Goal: Information Seeking & Learning: Understand process/instructions

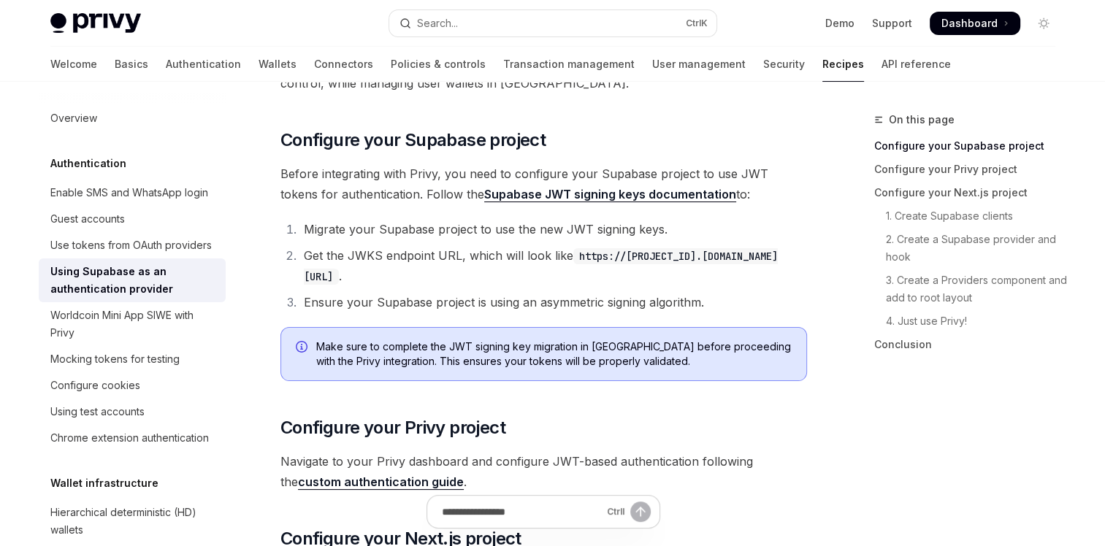
scroll to position [146, 0]
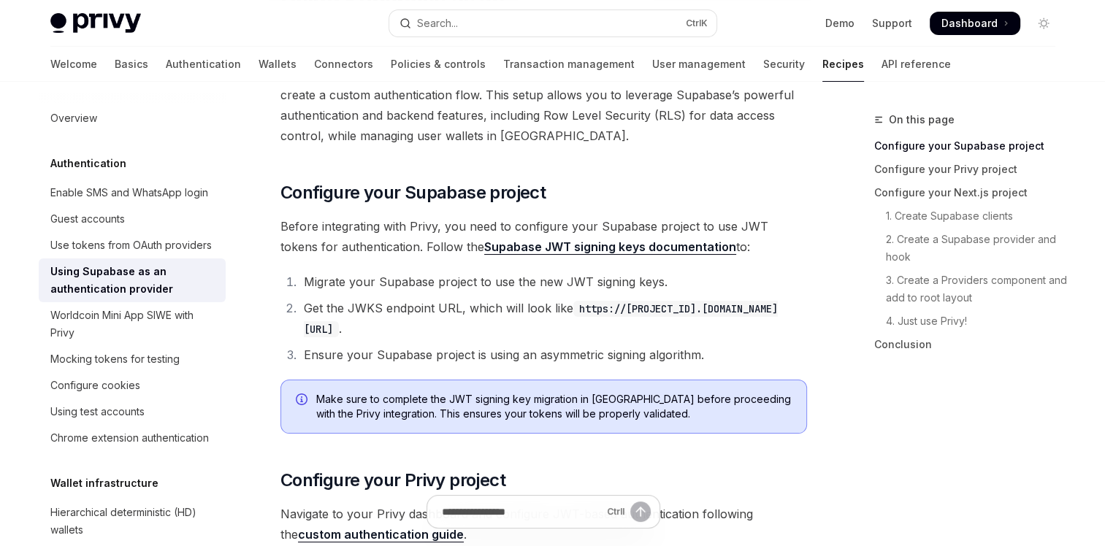
drag, startPoint x: 351, startPoint y: 223, endPoint x: 752, endPoint y: 247, distance: 402.4
click at [300, 279] on li "Migrate your Supabase project to use the new JWT signing keys." at bounding box center [553, 282] width 508 height 20
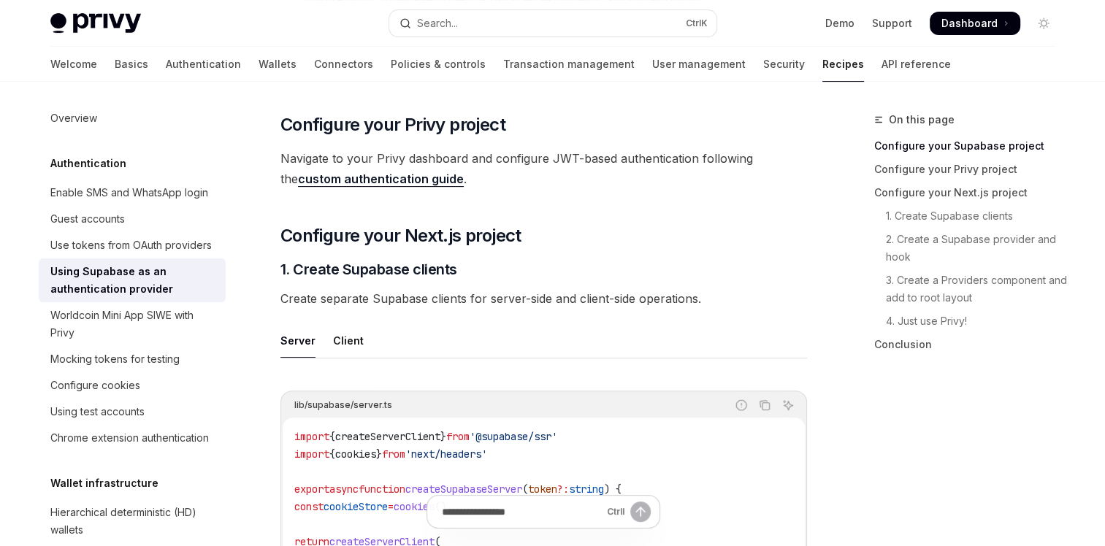
scroll to position [511, 0]
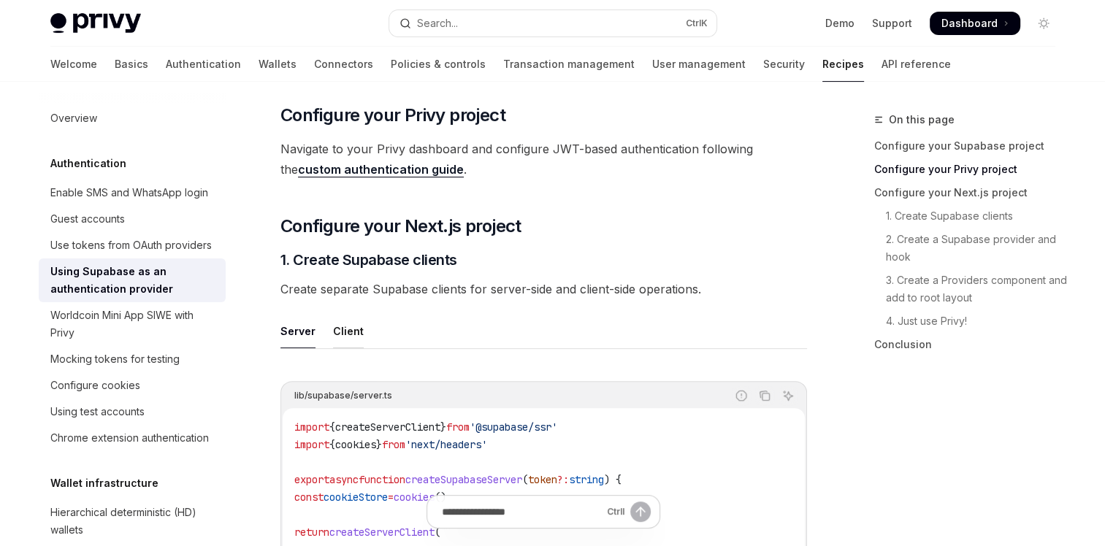
click at [339, 329] on div "Client" at bounding box center [348, 331] width 31 height 34
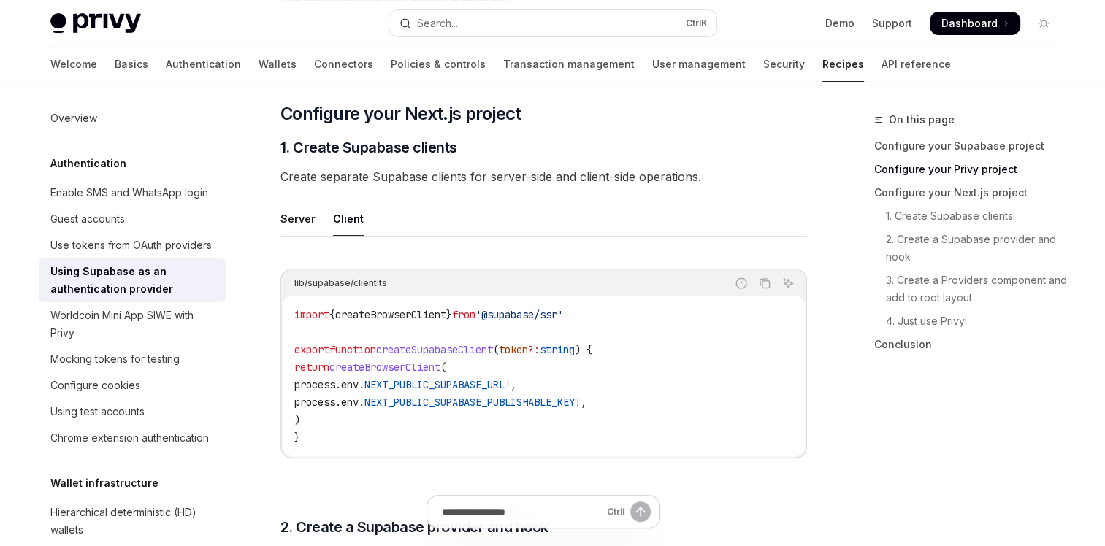
scroll to position [657, 0]
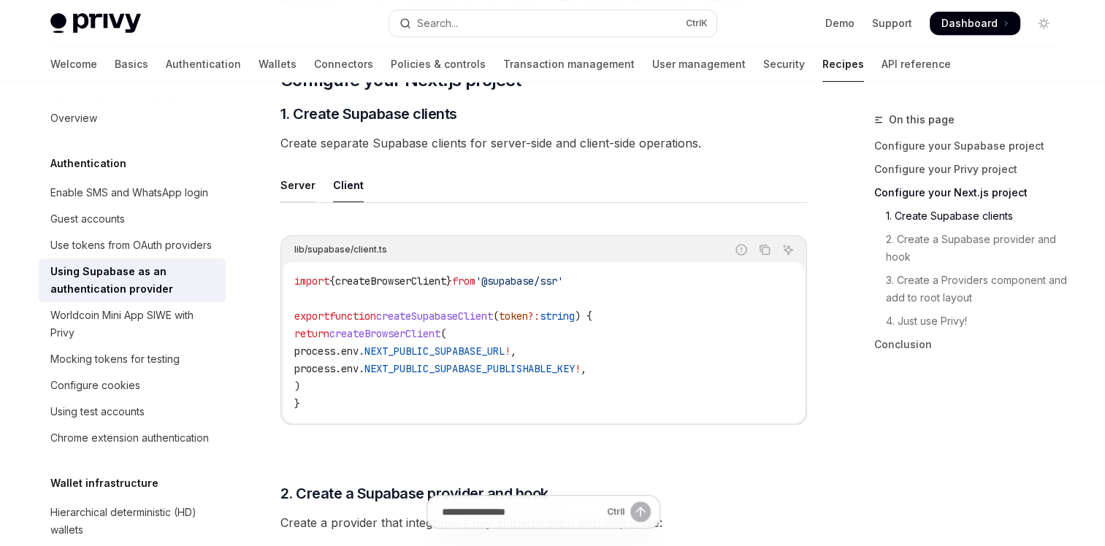
click at [294, 180] on div "Server" at bounding box center [297, 185] width 35 height 34
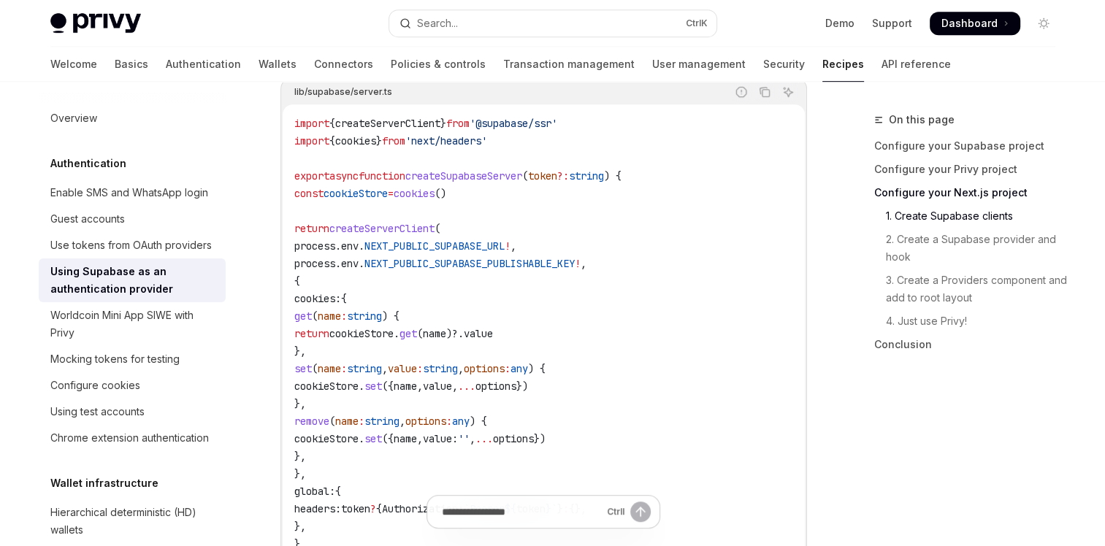
scroll to position [657, 0]
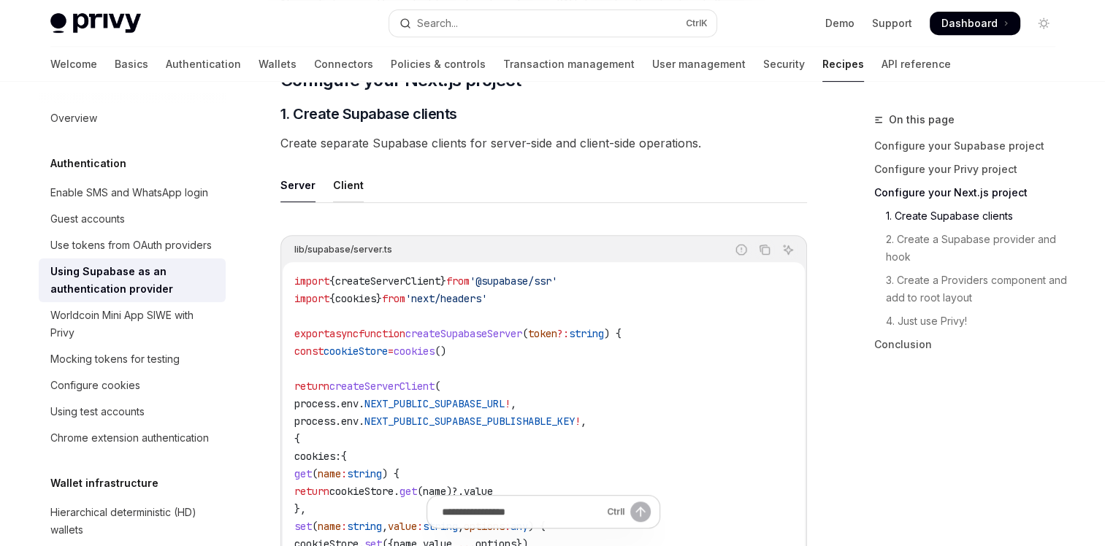
click at [348, 200] on div "Client" at bounding box center [348, 185] width 31 height 34
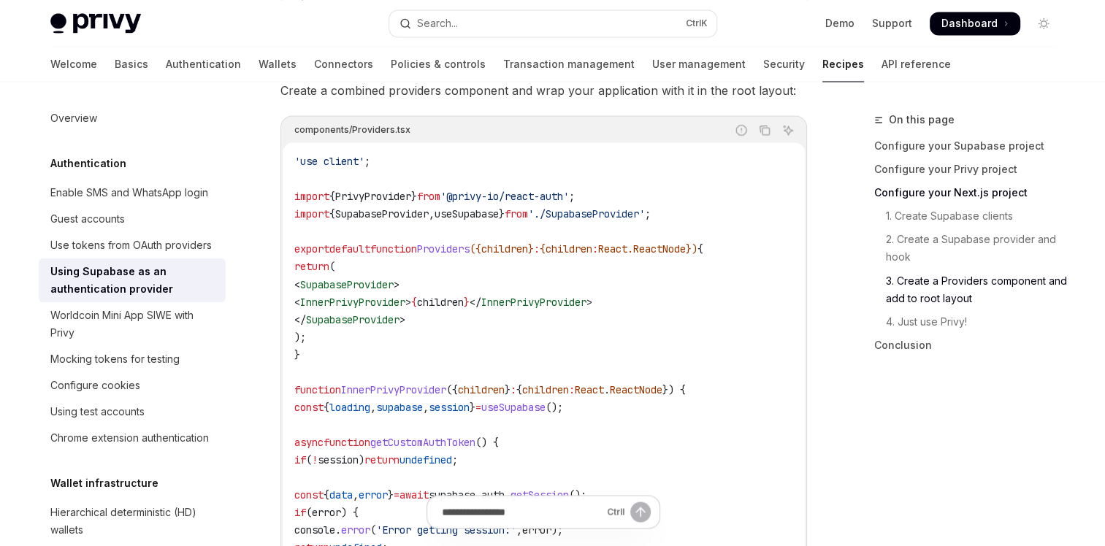
scroll to position [2556, 0]
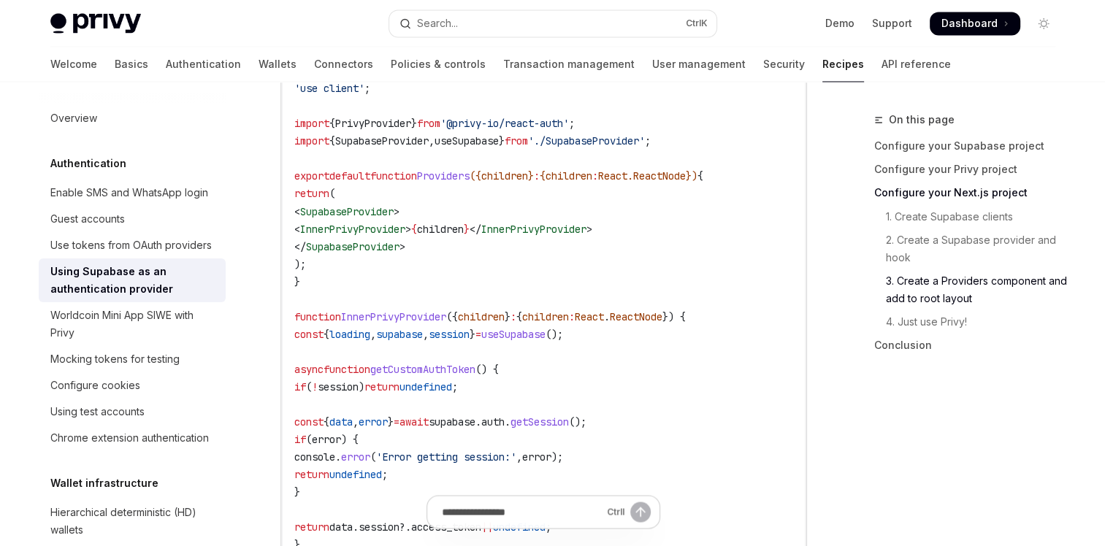
click at [357, 226] on span "InnerPrivyProvider" at bounding box center [352, 228] width 105 height 13
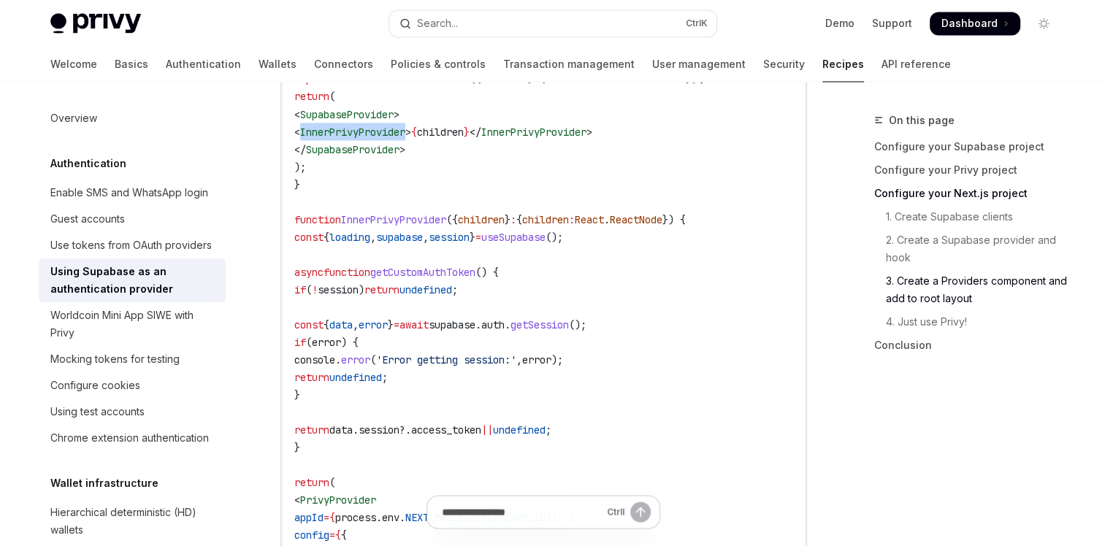
scroll to position [2629, 0]
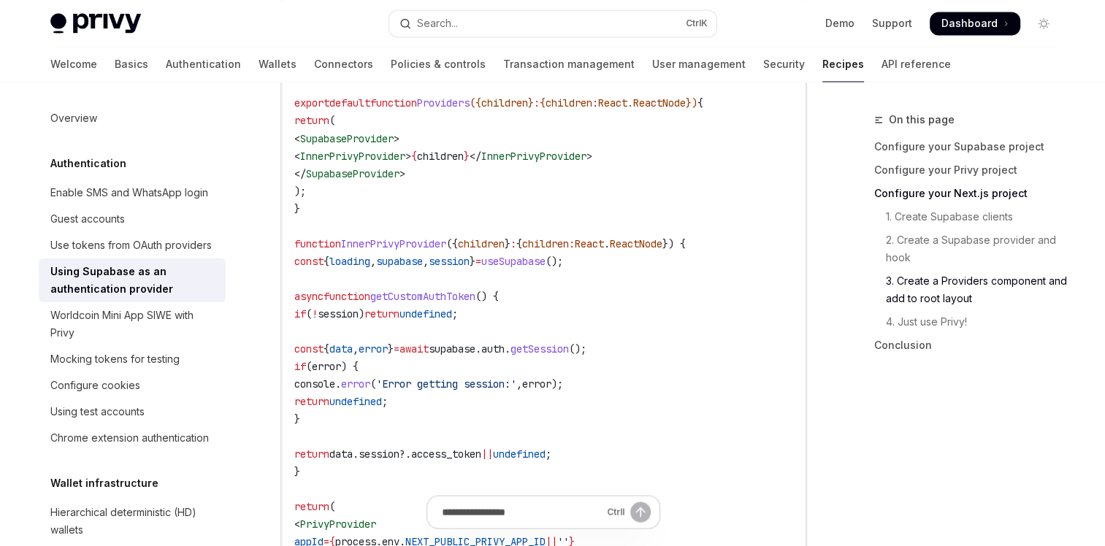
click at [437, 291] on code "'use client' ; import { PrivyProvider } from '@privy-io/react-auth' ; import { …" at bounding box center [543, 401] width 499 height 789
click at [444, 298] on span "getCustomAuthToken" at bounding box center [422, 295] width 105 height 13
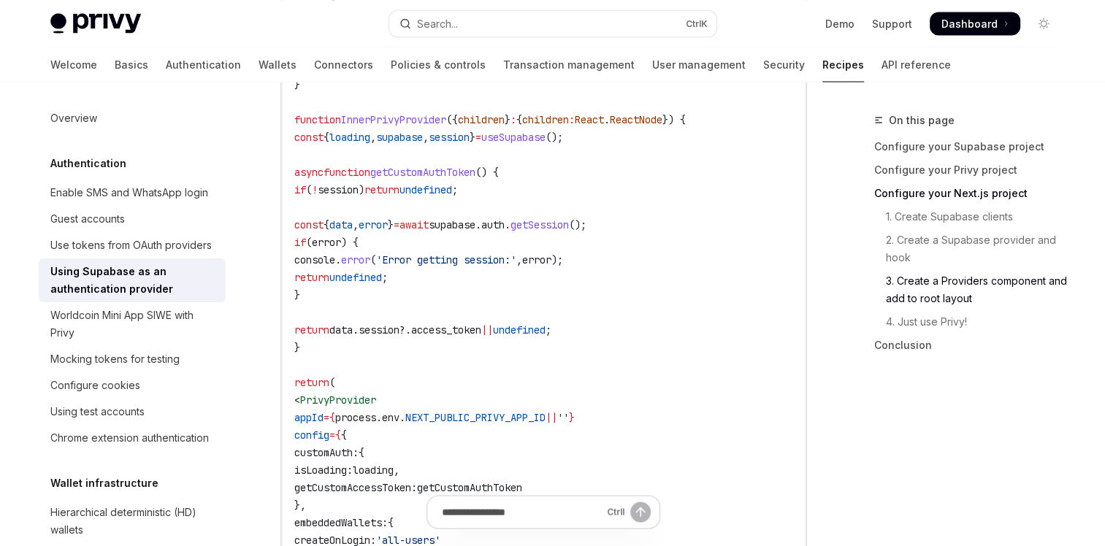
scroll to position [2775, 0]
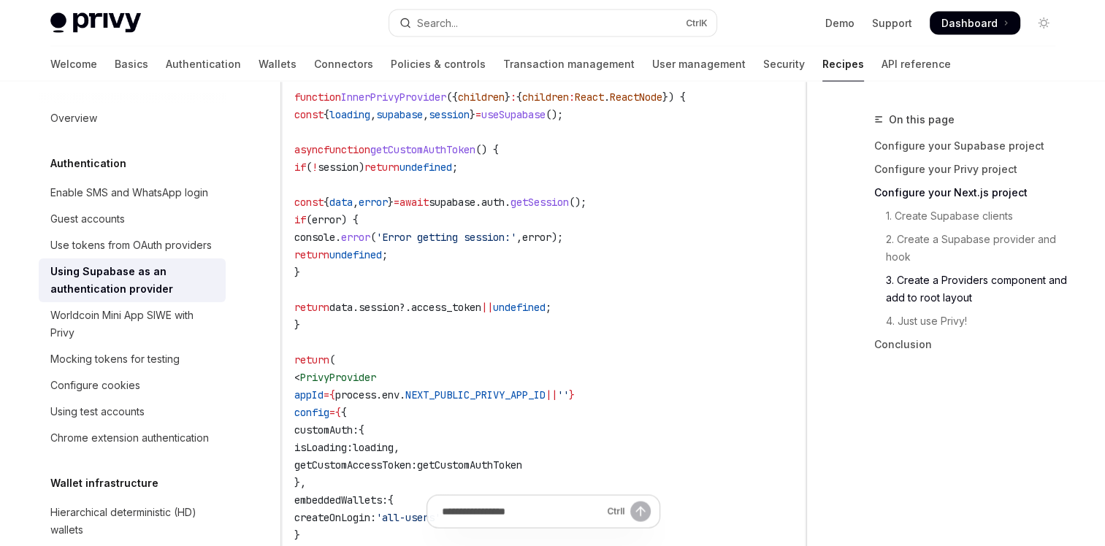
click at [440, 298] on code "'use client' ; import { PrivyProvider } from '@privy-io/react-auth' ; import { …" at bounding box center [543, 255] width 499 height 789
drag, startPoint x: 389, startPoint y: 329, endPoint x: 294, endPoint y: 96, distance: 250.9
click at [294, 96] on code "'use client' ; import { PrivyProvider } from '@privy-io/react-auth' ; import { …" at bounding box center [543, 255] width 499 height 789
click at [335, 367] on span "(" at bounding box center [332, 359] width 6 height 13
drag, startPoint x: 351, startPoint y: 370, endPoint x: 327, endPoint y: 362, distance: 25.2
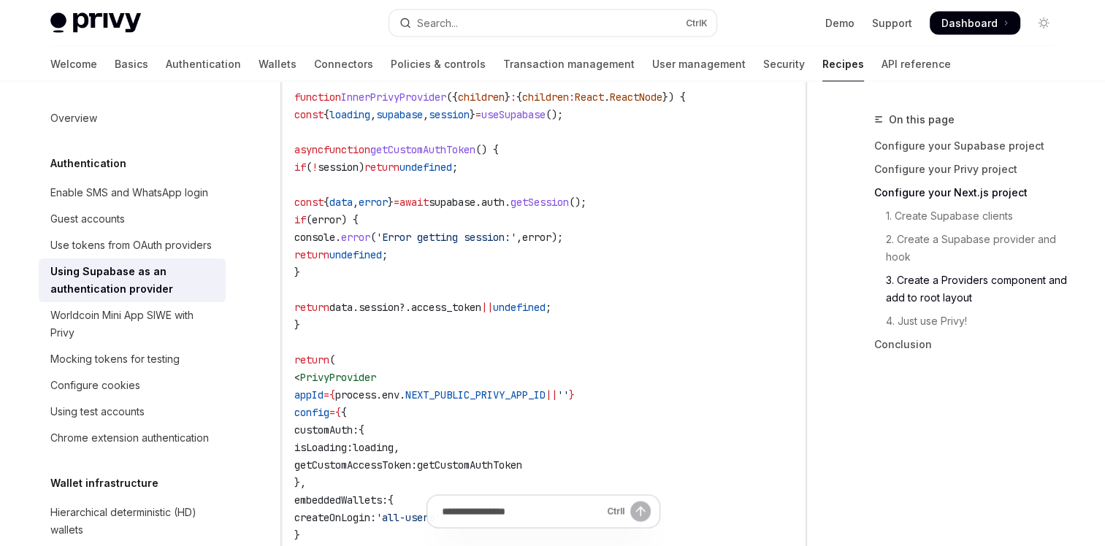
click at [327, 362] on span "return" at bounding box center [311, 359] width 35 height 13
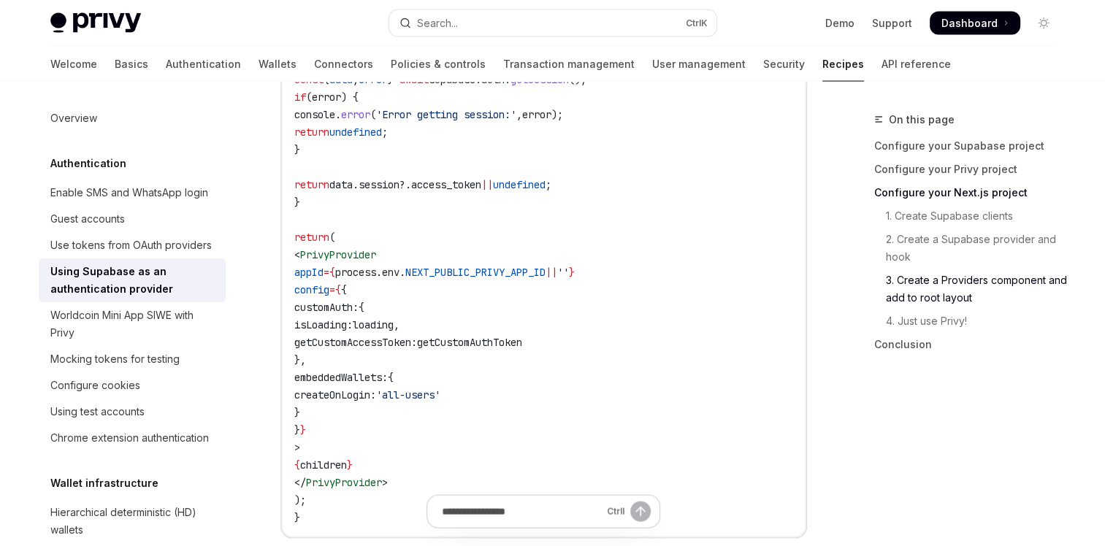
scroll to position [2921, 0]
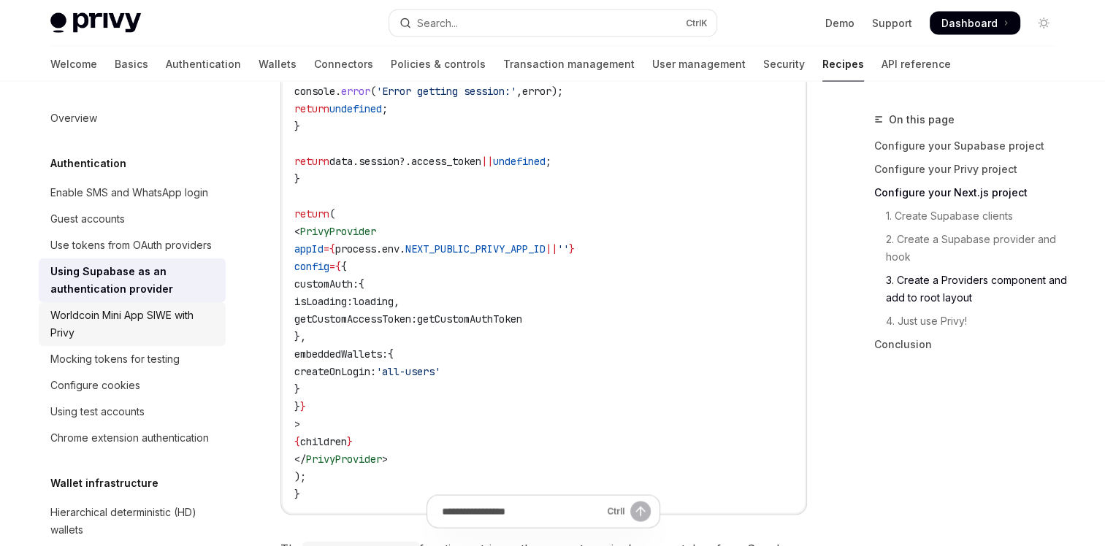
click at [123, 342] on div "Worldcoin Mini App SIWE with Privy" at bounding box center [133, 324] width 167 height 35
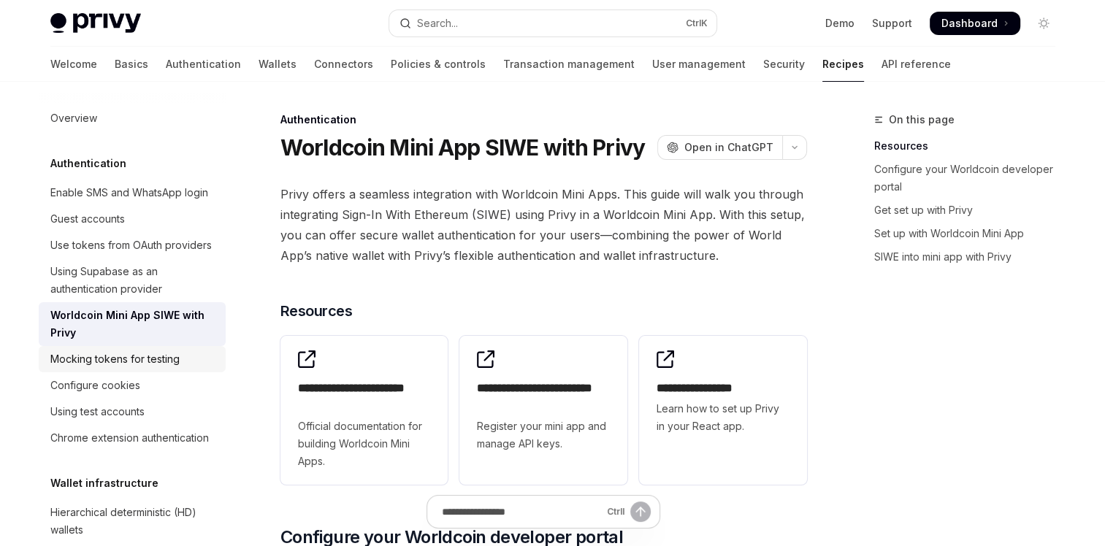
click at [133, 368] on div "Mocking tokens for testing" at bounding box center [114, 360] width 129 height 18
type textarea "*"
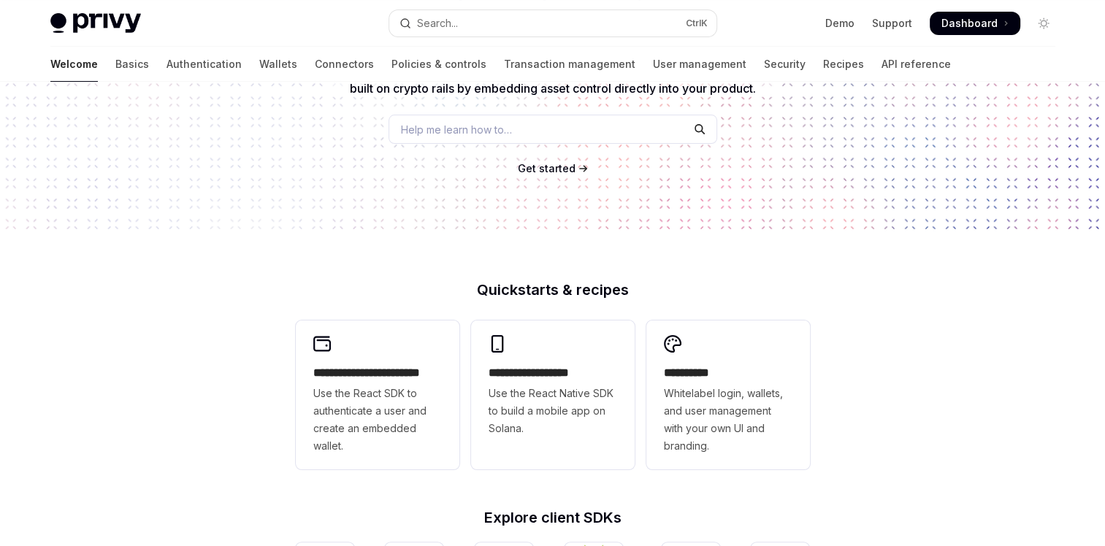
scroll to position [193, 0]
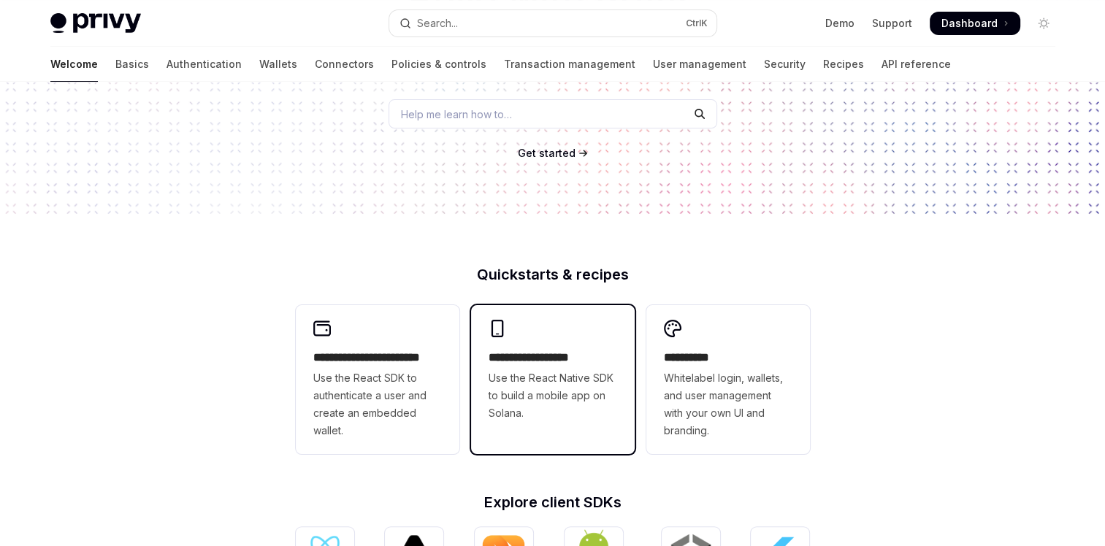
click at [516, 393] on span "Use the React Native SDK to build a mobile app on Solana." at bounding box center [553, 396] width 129 height 53
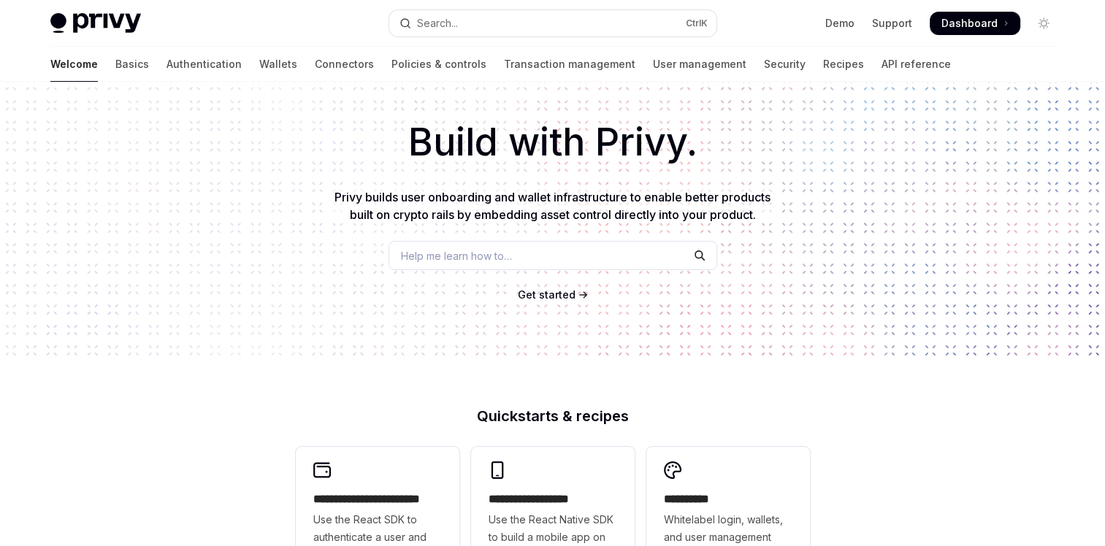
scroll to position [53, 0]
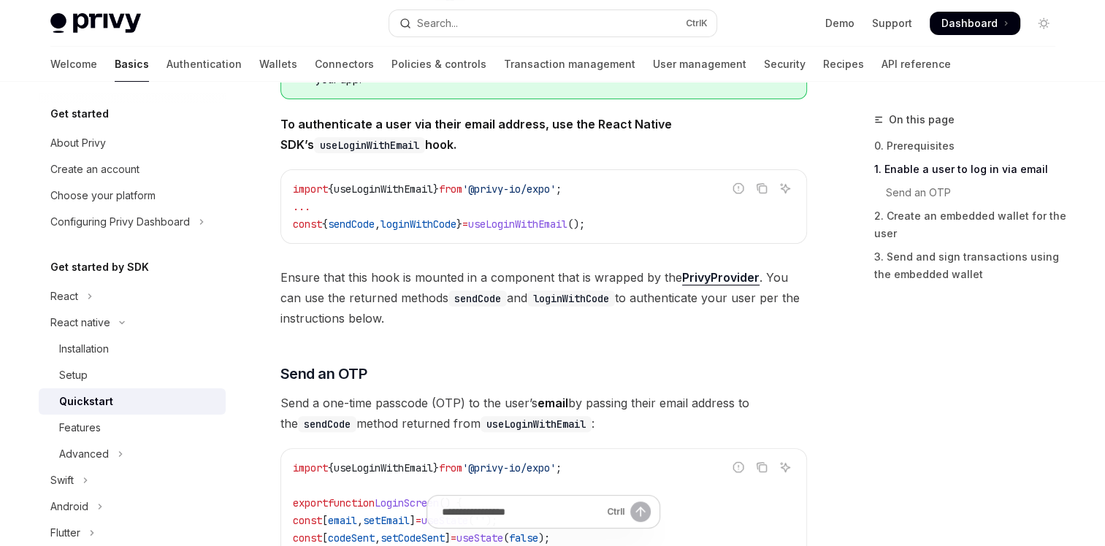
scroll to position [341, 0]
drag, startPoint x: 278, startPoint y: 269, endPoint x: 430, endPoint y: 308, distance: 157.5
click at [427, 311] on span "Ensure that this hook is mounted in a component that is wrapped by the PrivyPro…" at bounding box center [543, 297] width 527 height 61
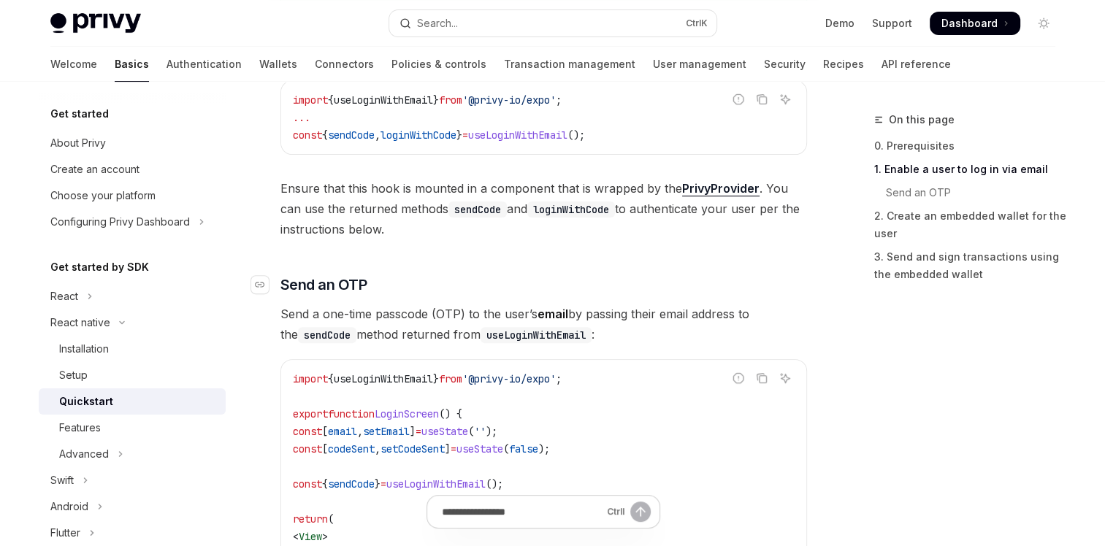
scroll to position [431, 0]
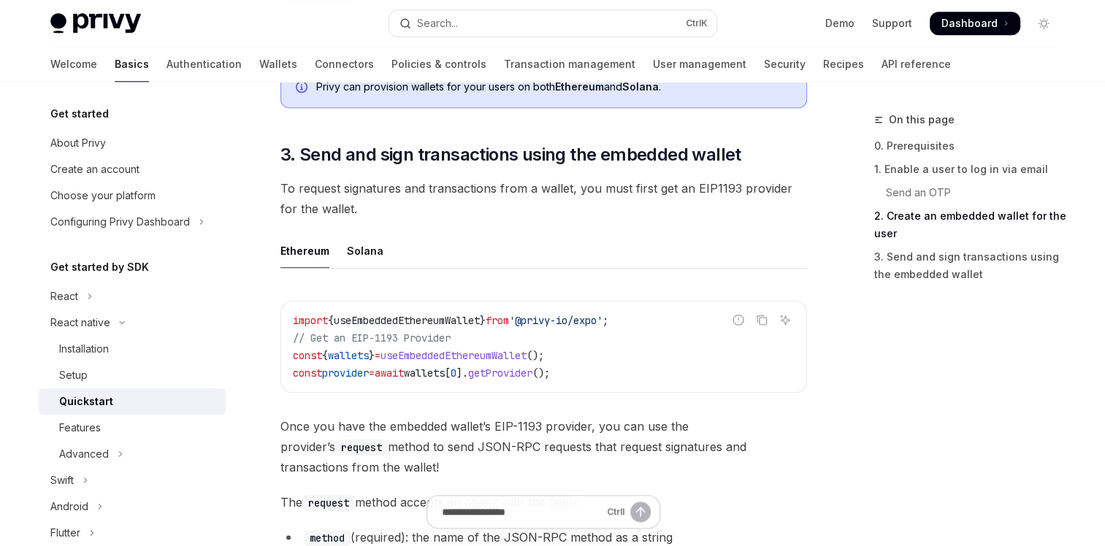
scroll to position [1592, 0]
click at [351, 258] on div "Solana" at bounding box center [365, 249] width 37 height 34
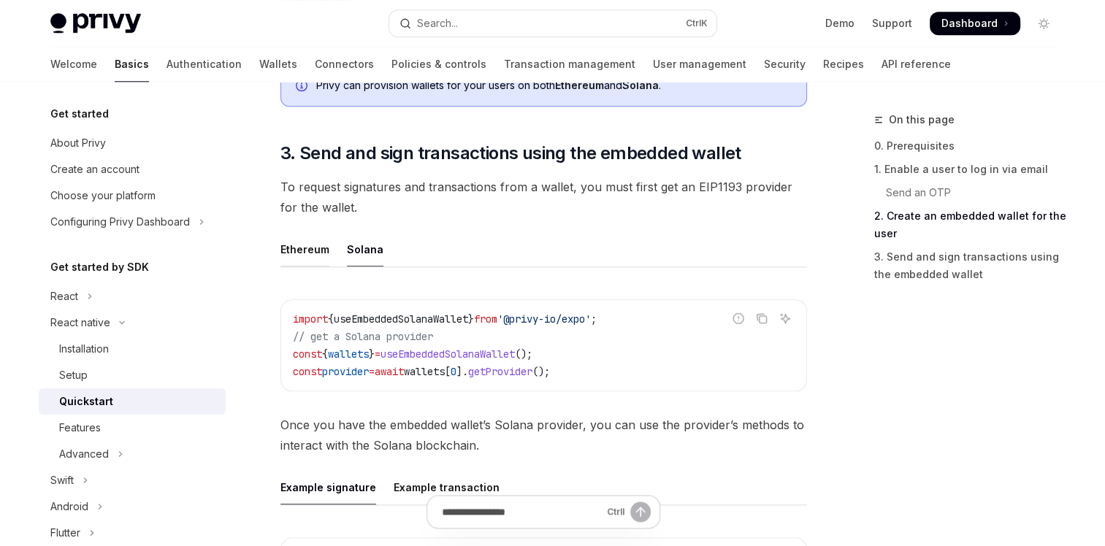
click at [295, 250] on div "Ethereum" at bounding box center [304, 249] width 49 height 34
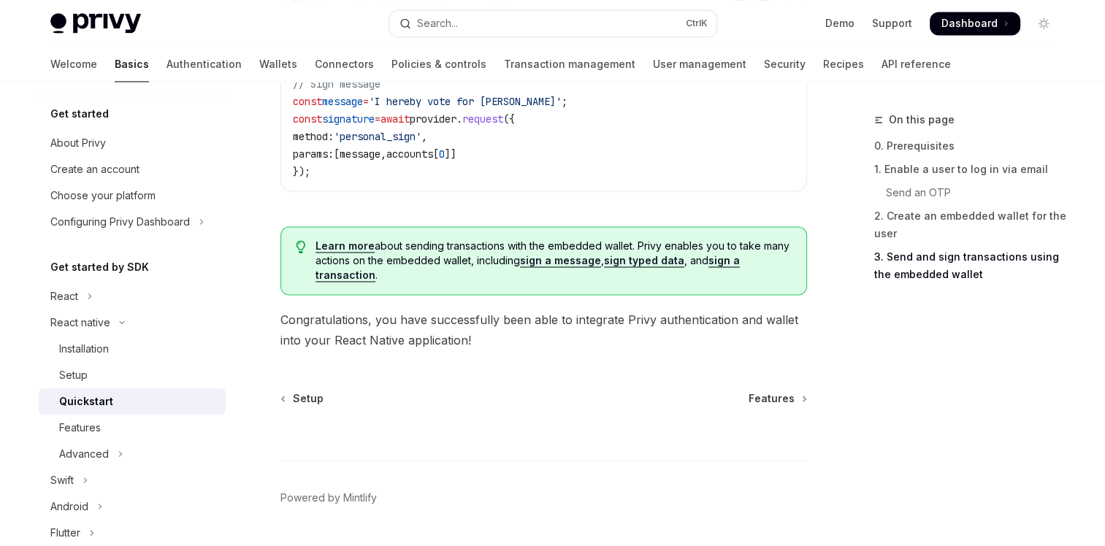
scroll to position [2327, 0]
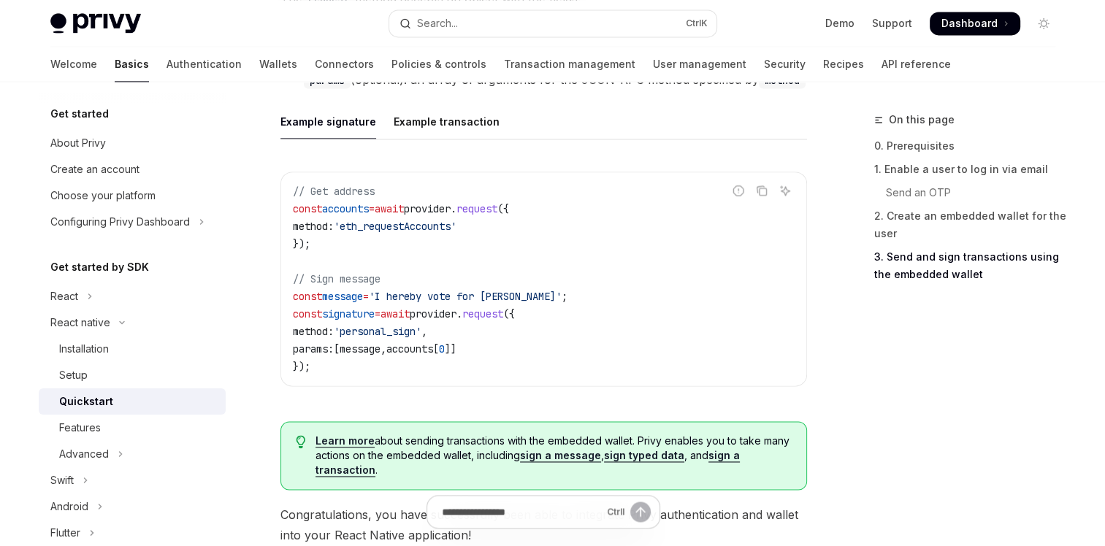
scroll to position [2094, 0]
drag, startPoint x: 291, startPoint y: 189, endPoint x: 351, endPoint y: 346, distance: 167.8
click at [351, 346] on div "// Get address const accounts = await provider . request ({ method: 'eth_reques…" at bounding box center [543, 280] width 525 height 213
click at [340, 346] on span "[" at bounding box center [337, 350] width 6 height 13
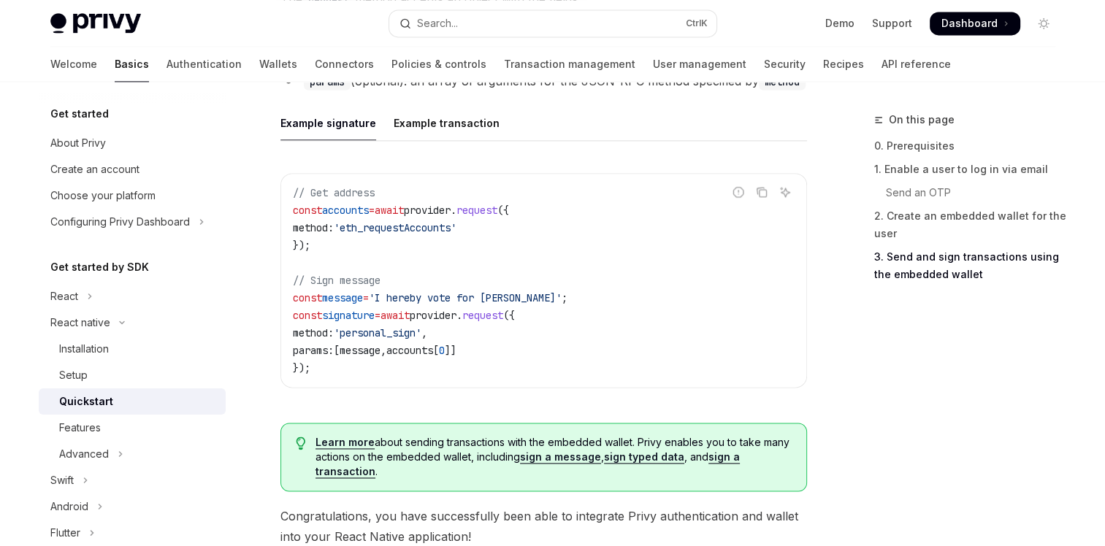
scroll to position [2327, 0]
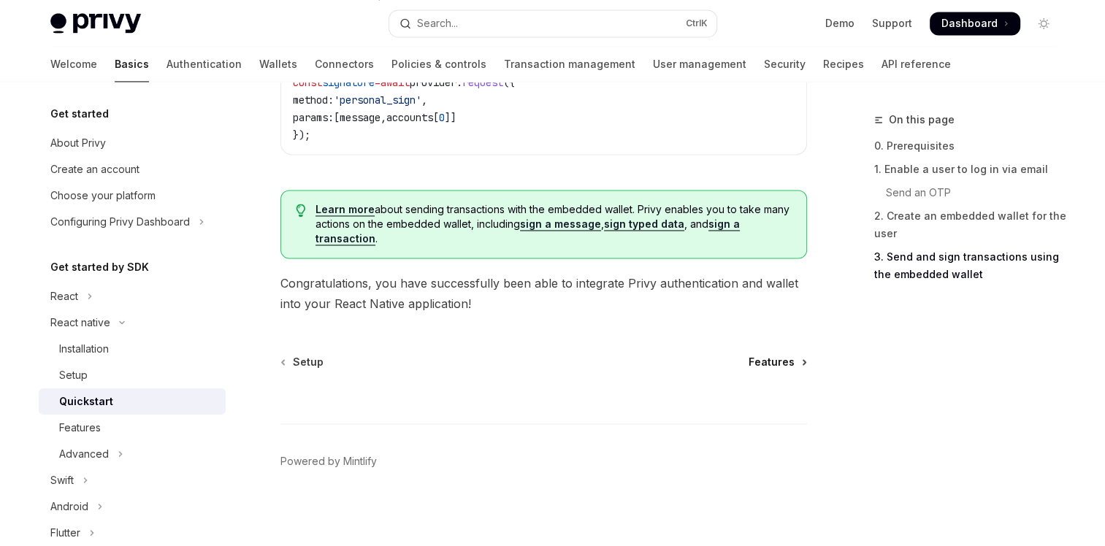
click at [765, 355] on span "Features" at bounding box center [772, 362] width 46 height 15
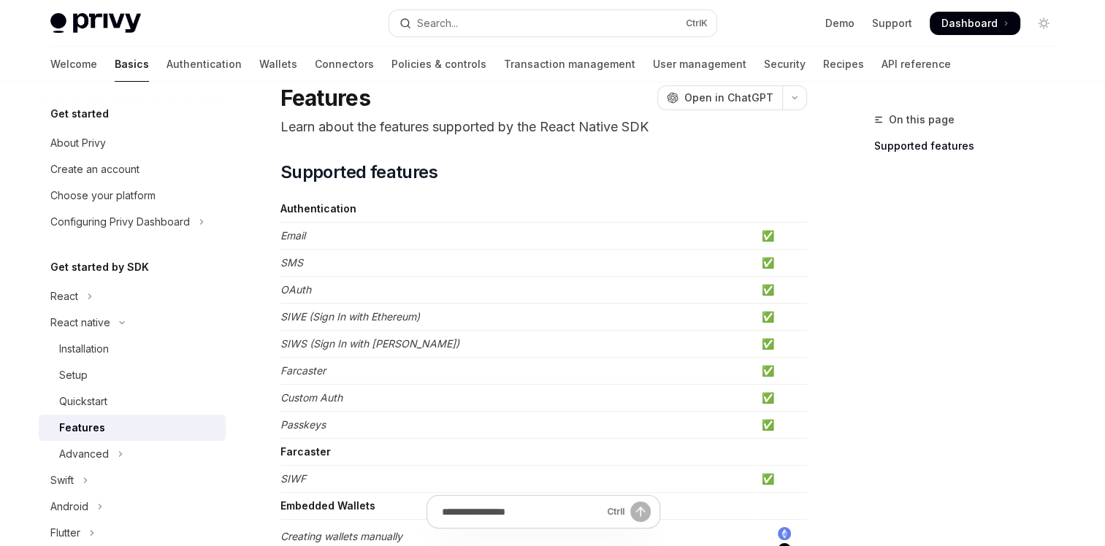
scroll to position [25, 0]
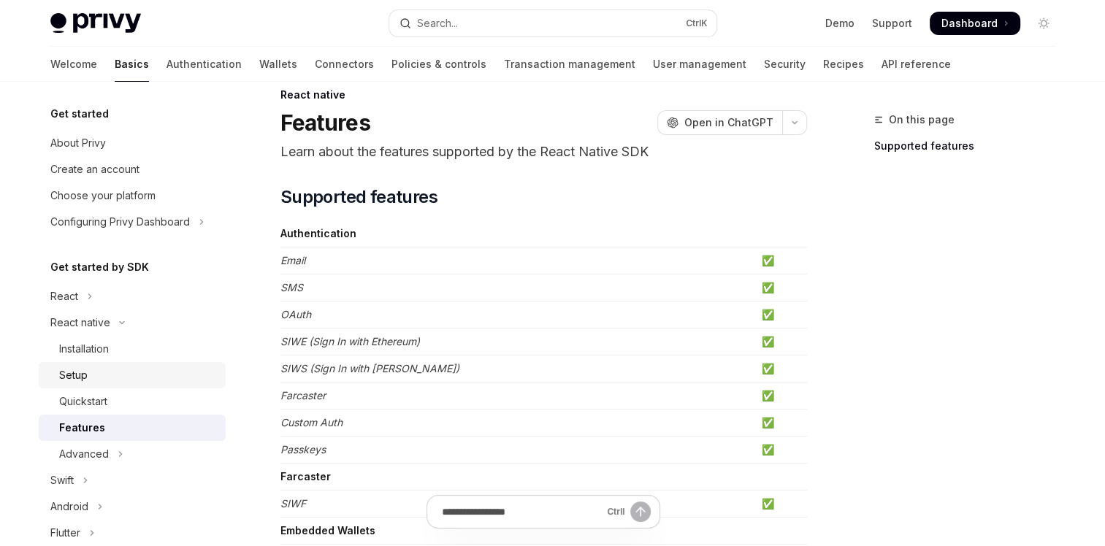
click at [77, 381] on div "Setup" at bounding box center [73, 376] width 28 height 18
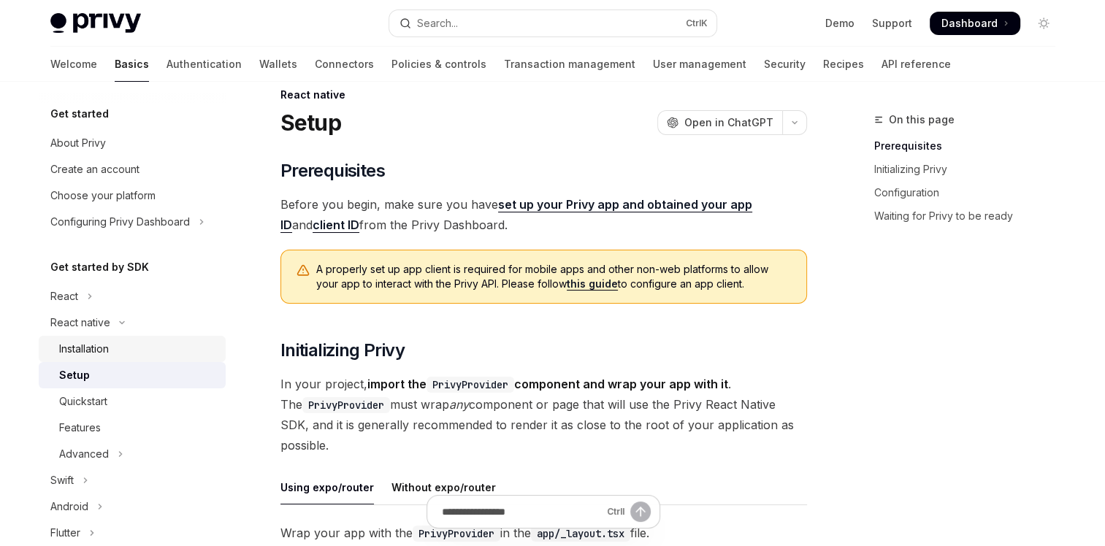
click at [90, 347] on div "Installation" at bounding box center [84, 349] width 50 height 18
type textarea "*"
